Goal: Complete application form

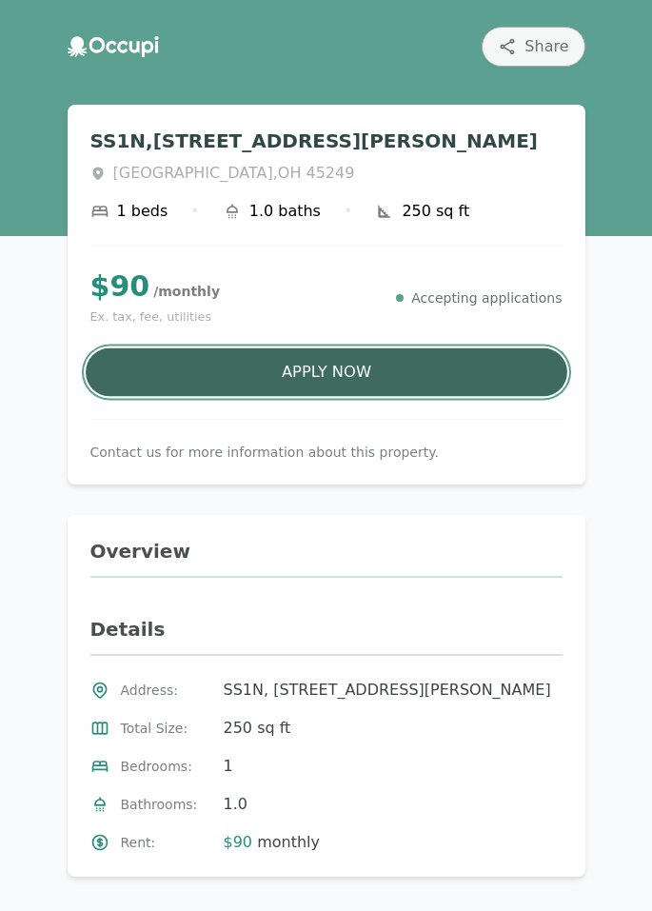
click at [325, 378] on button "Apply Now" at bounding box center [327, 372] width 482 height 49
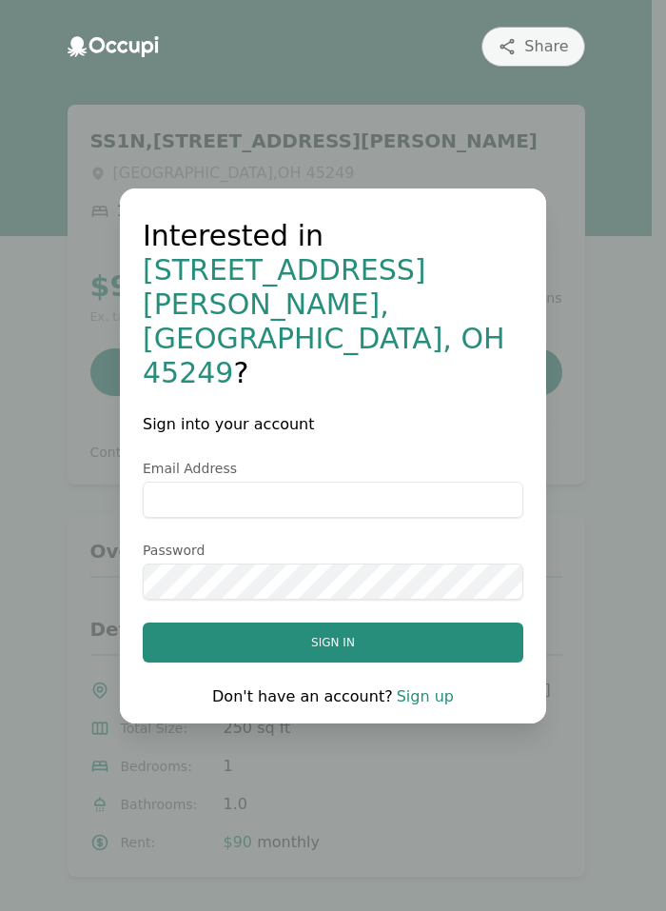
click at [408, 687] on link "Sign up" at bounding box center [425, 696] width 57 height 18
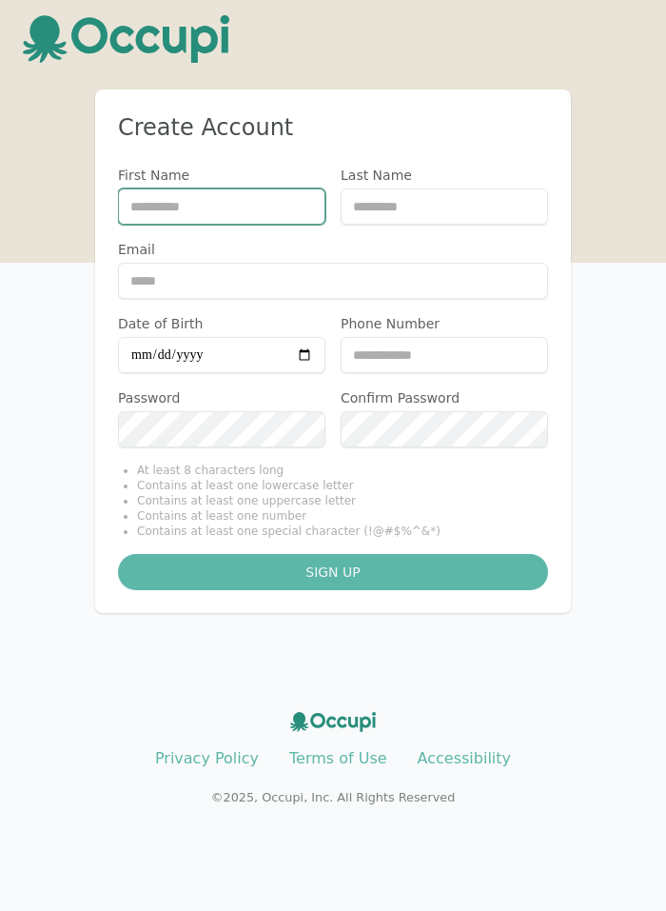
click at [232, 211] on input "First Name" at bounding box center [221, 206] width 207 height 36
type input "****"
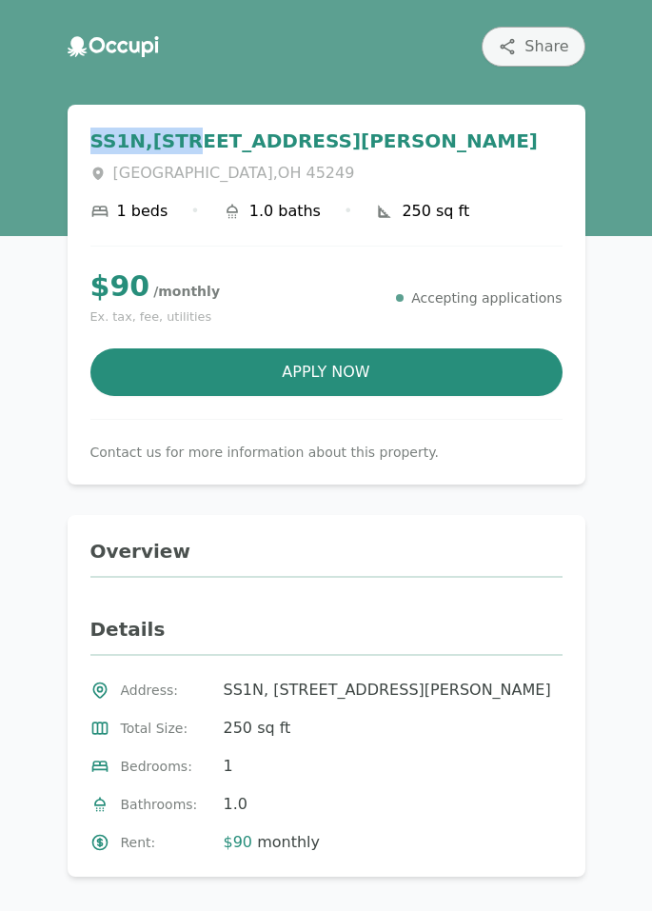
drag, startPoint x: 83, startPoint y: 139, endPoint x: 192, endPoint y: 141, distance: 109.5
click at [192, 141] on div "SS1N, [STREET_ADDRESS][PERSON_NAME] 1 beds • 1.0 baths • 250 sq ft $ 90 / month…" at bounding box center [327, 295] width 518 height 380
